Goal: Task Accomplishment & Management: Complete application form

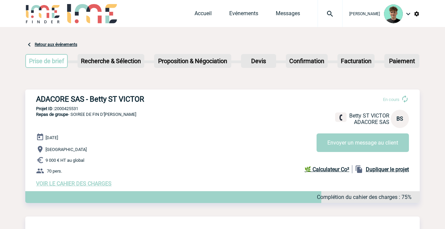
drag, startPoint x: 349, startPoint y: 13, endPoint x: 341, endPoint y: 17, distance: 8.8
click at [342, 14] on img at bounding box center [330, 14] width 24 height 8
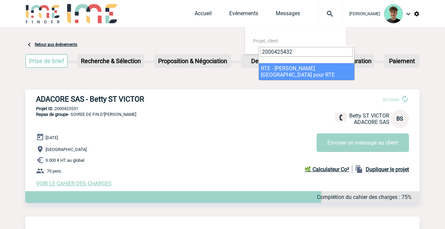
type input "2000425432"
select select "24933"
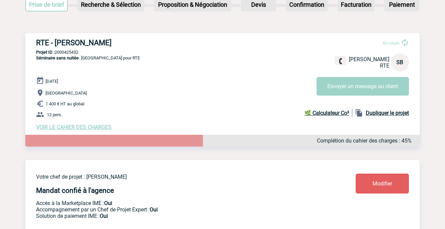
scroll to position [75, 0]
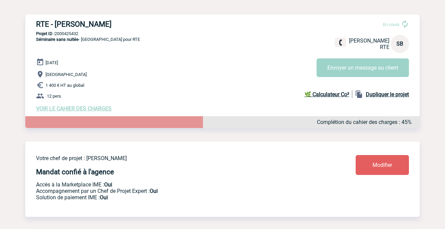
click at [94, 109] on span "VOIR LE CAHIER DES CHARGES" at bounding box center [74, 108] width 76 height 6
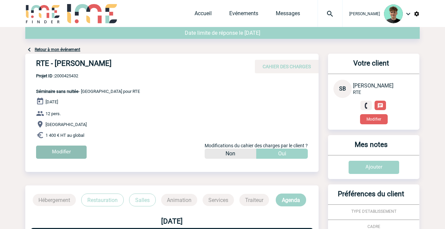
click at [70, 153] on input "Modifier" at bounding box center [61, 151] width 51 height 13
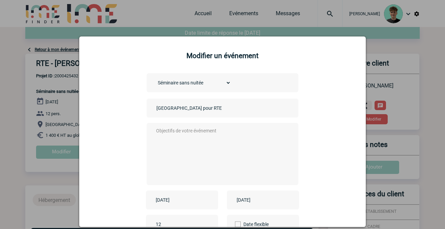
click at [196, 109] on input "Salle de réunion pour RTE" at bounding box center [202, 107] width 94 height 9
paste input "salle plénière DSVD du samedi 27 septembre 2025"
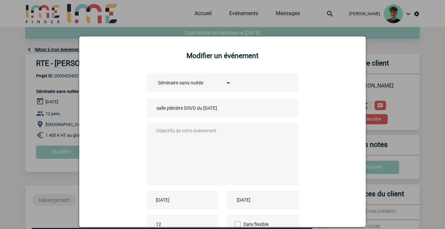
type input "salle plénière DSVD du samedi 27 septembre 2025"
click at [197, 135] on textarea at bounding box center [220, 153] width 133 height 54
paste textarea "salle plénière DSVD du samedi 27 septembre 2025"
click at [196, 132] on textarea "salle plénière DSVD du samedi 27 septembre 2025" at bounding box center [220, 153] width 133 height 54
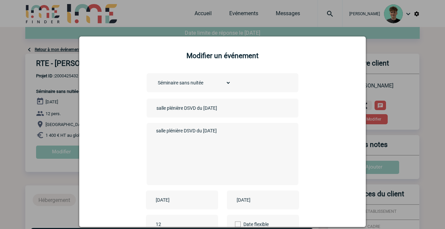
drag, startPoint x: 196, startPoint y: 132, endPoint x: 302, endPoint y: 129, distance: 105.5
click at [302, 129] on div "Choisissez un type d'évènement Séminaire avec nuitée Séminaire sans nuitée Repa…" at bounding box center [223, 173] width 270 height 200
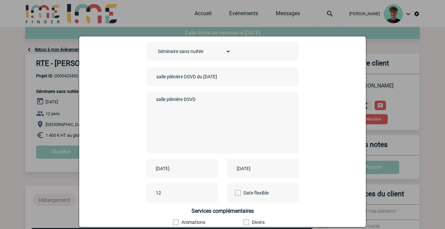
scroll to position [75, 0]
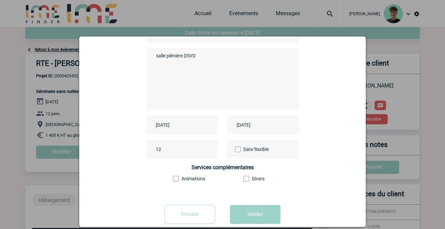
type textarea "salle plénière DSVD"
click at [185, 127] on input "2025-10-14" at bounding box center [177, 124] width 47 height 9
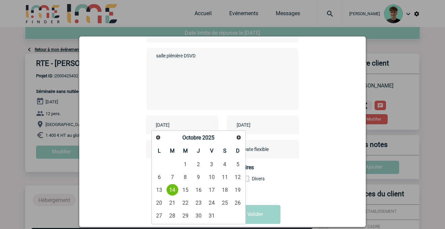
click at [164, 135] on div "Précédent Suivant Octobre 2025" at bounding box center [199, 137] width 92 height 12
click at [161, 137] on link "Précédent" at bounding box center [158, 137] width 10 height 10
click at [221, 203] on link "27" at bounding box center [224, 202] width 12 height 12
type input "2025-09-27"
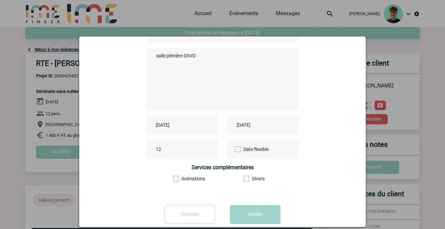
click at [261, 119] on div "2025-10-14" at bounding box center [263, 124] width 72 height 19
click at [260, 124] on input "2025-10-14" at bounding box center [258, 124] width 47 height 9
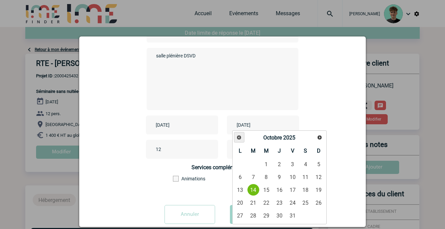
click at [241, 134] on link "Précédent" at bounding box center [239, 137] width 10 height 10
click at [304, 207] on link "27" at bounding box center [305, 202] width 12 height 12
type input "2025-09-27"
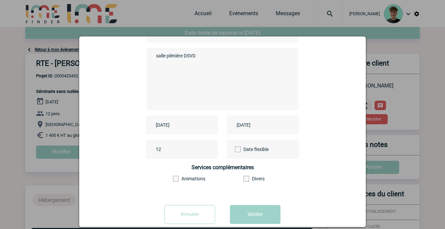
click at [184, 146] on input "12" at bounding box center [185, 149] width 63 height 9
drag, startPoint x: 178, startPoint y: 147, endPoint x: 130, endPoint y: 153, distance: 48.2
click at [132, 151] on div "12 Date flexible" at bounding box center [223, 149] width 270 height 19
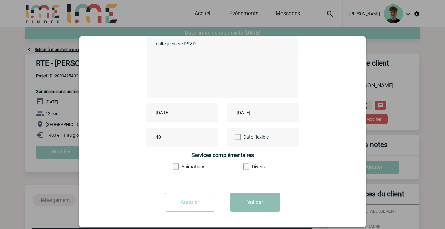
type input "40"
click at [252, 204] on button "Valider" at bounding box center [255, 201] width 51 height 19
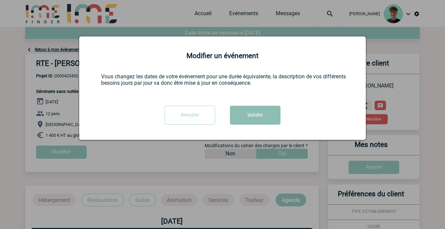
scroll to position [0, 0]
click at [259, 115] on button "Valider" at bounding box center [255, 115] width 51 height 19
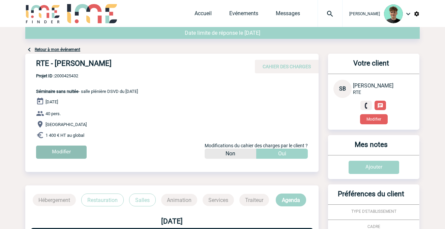
click at [56, 151] on input "Modifier" at bounding box center [61, 151] width 51 height 13
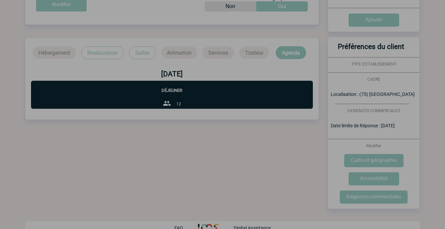
scroll to position [163, 0]
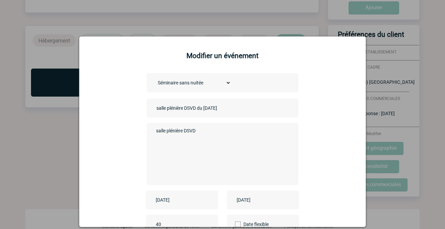
drag, startPoint x: 399, startPoint y: 70, endPoint x: 404, endPoint y: 80, distance: 10.7
click at [400, 69] on div at bounding box center [222, 114] width 445 height 229
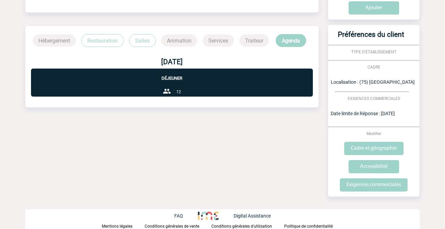
click at [372, 186] on input "Exigences commerciales" at bounding box center [374, 184] width 68 height 13
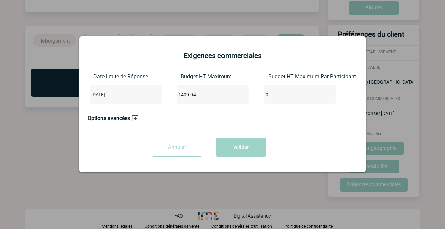
drag, startPoint x: 202, startPoint y: 90, endPoint x: 131, endPoint y: 95, distance: 71.7
click at [177, 95] on input "1400.04" at bounding box center [208, 94] width 63 height 9
drag, startPoint x: 208, startPoint y: 93, endPoint x: 107, endPoint y: 102, distance: 101.2
click at [107, 102] on div "Date limite de Réponse : 2025-09-12 Budget HT Maximum 1400.04 Budget HT Maximum…" at bounding box center [223, 91] width 270 height 36
type input "4000"
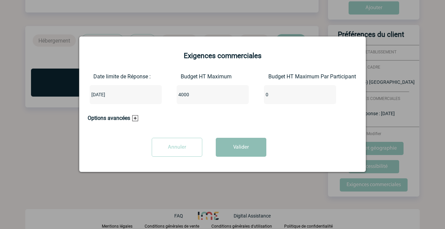
click at [264, 148] on button "Valider" at bounding box center [241, 147] width 51 height 19
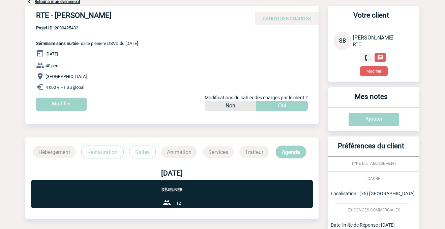
scroll to position [0, 0]
